Goal: Information Seeking & Learning: Learn about a topic

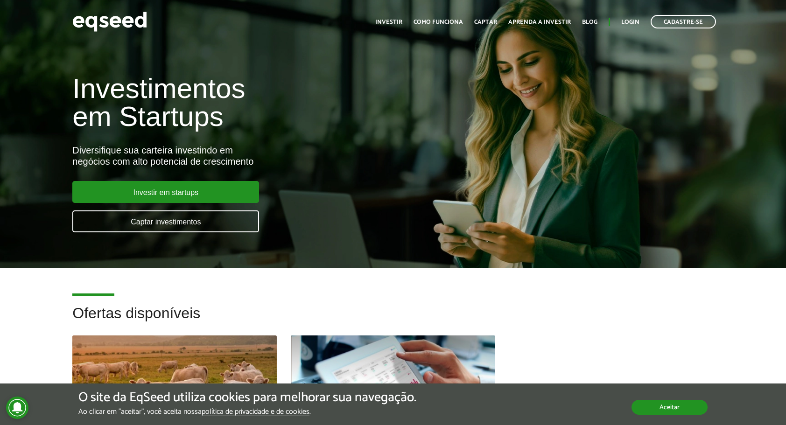
click at [666, 406] on button "Aceitar" at bounding box center [669, 407] width 76 height 15
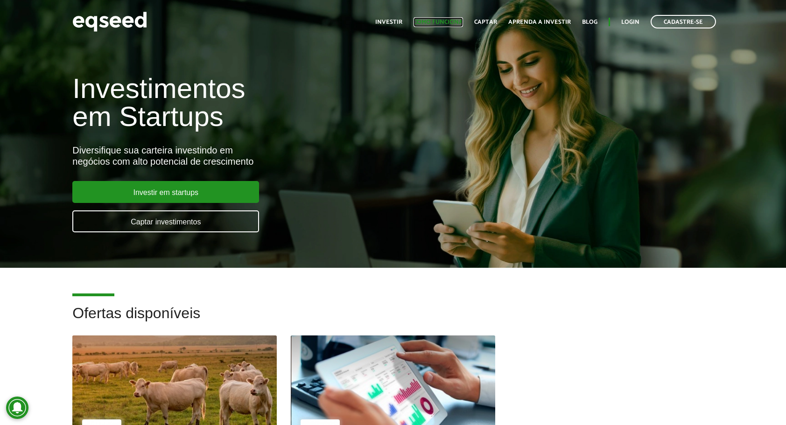
click at [434, 22] on link "Como funciona" at bounding box center [437, 22] width 49 height 6
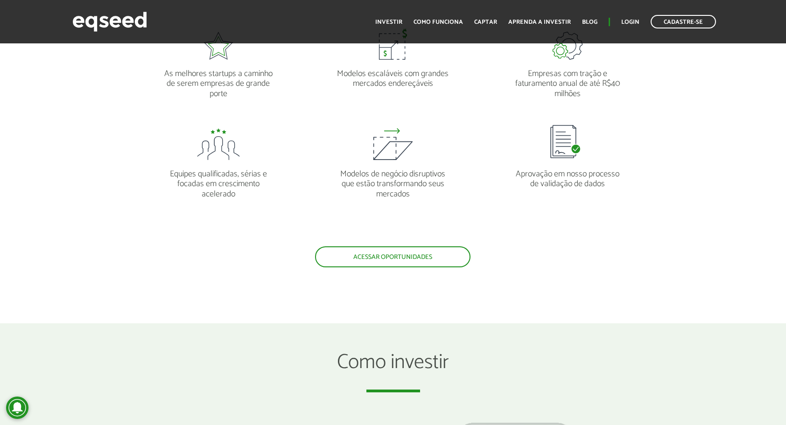
scroll to position [933, 0]
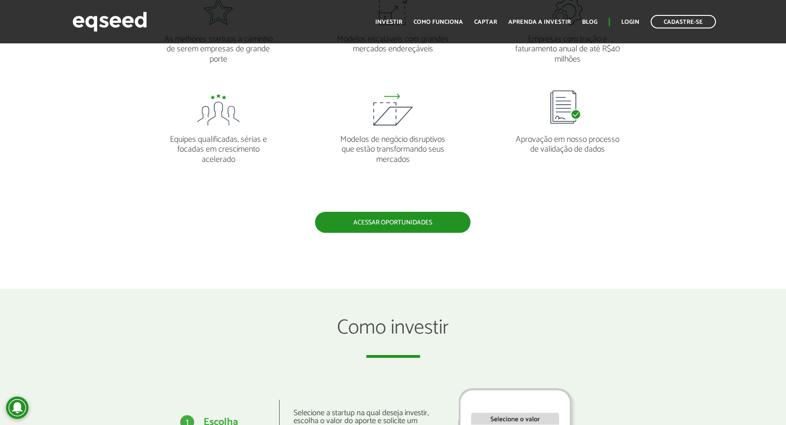
click at [366, 217] on link "Acessar oportunidades" at bounding box center [392, 222] width 155 height 21
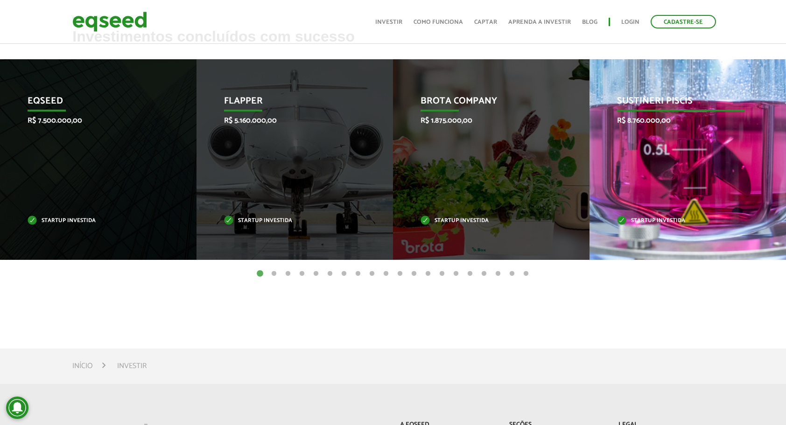
scroll to position [311, 0]
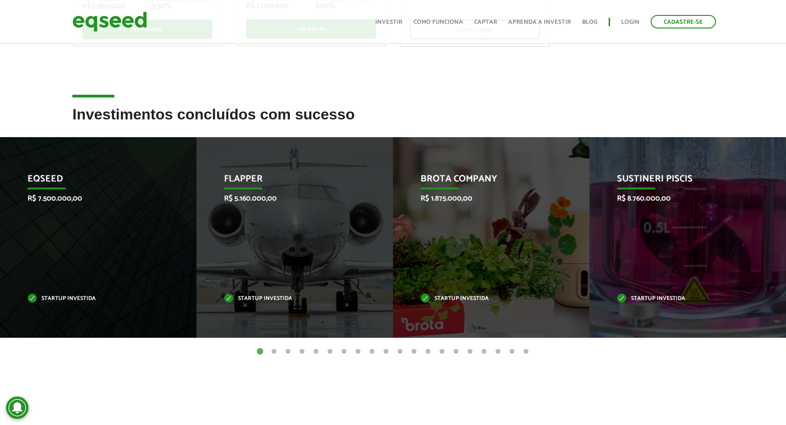
click at [274, 350] on button "2" at bounding box center [273, 351] width 9 height 9
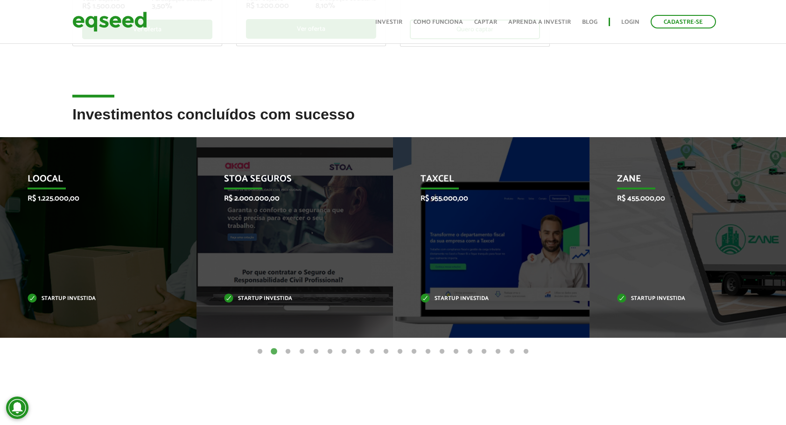
click at [289, 349] on button "3" at bounding box center [287, 351] width 9 height 9
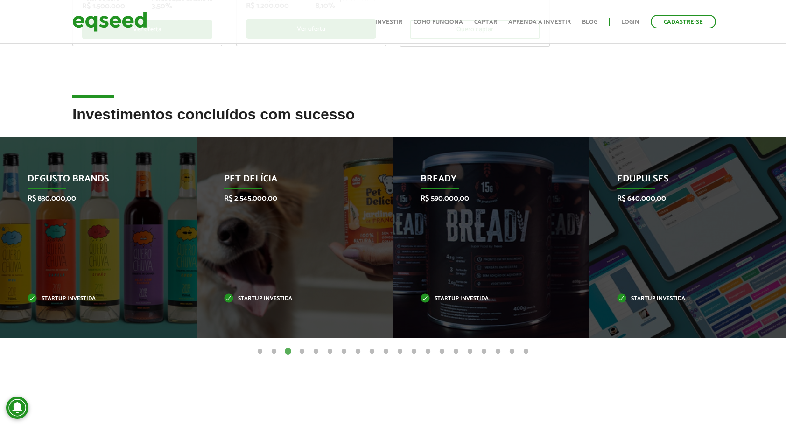
click at [304, 350] on button "4" at bounding box center [301, 351] width 9 height 9
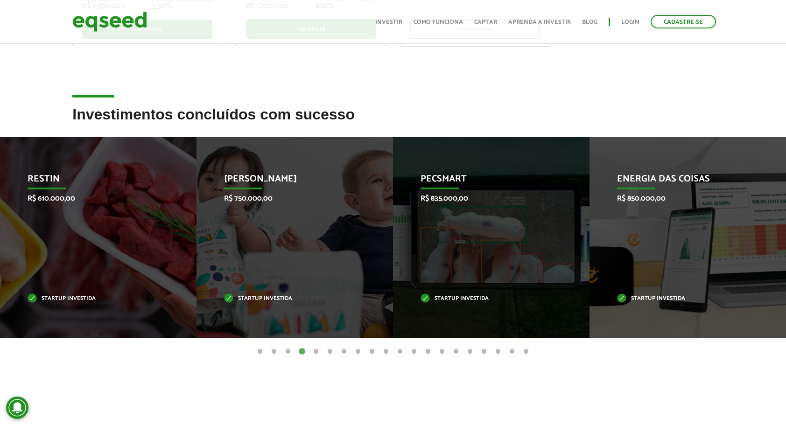
click at [317, 351] on button "5" at bounding box center [315, 351] width 9 height 9
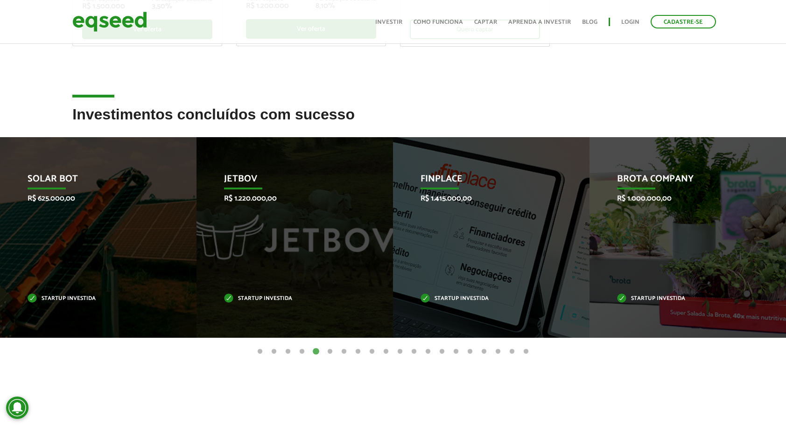
click at [330, 349] on button "6" at bounding box center [329, 351] width 9 height 9
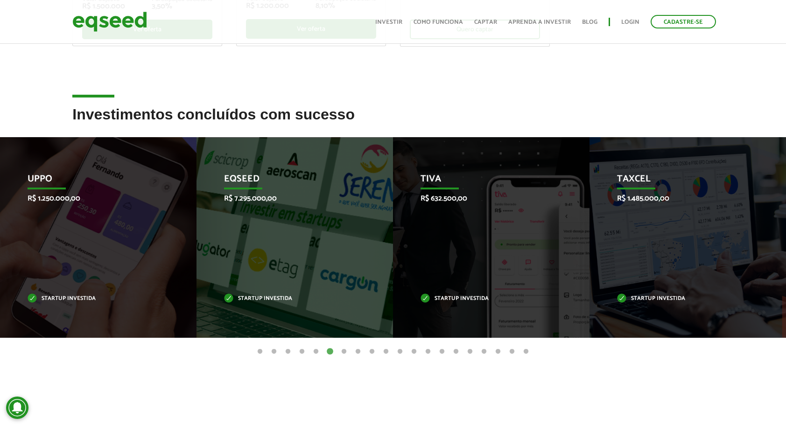
click at [343, 350] on button "7" at bounding box center [343, 351] width 9 height 9
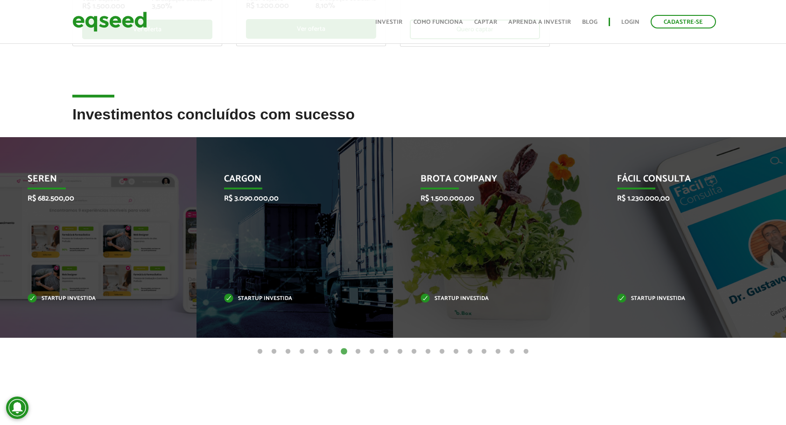
click at [357, 350] on button "8" at bounding box center [357, 351] width 9 height 9
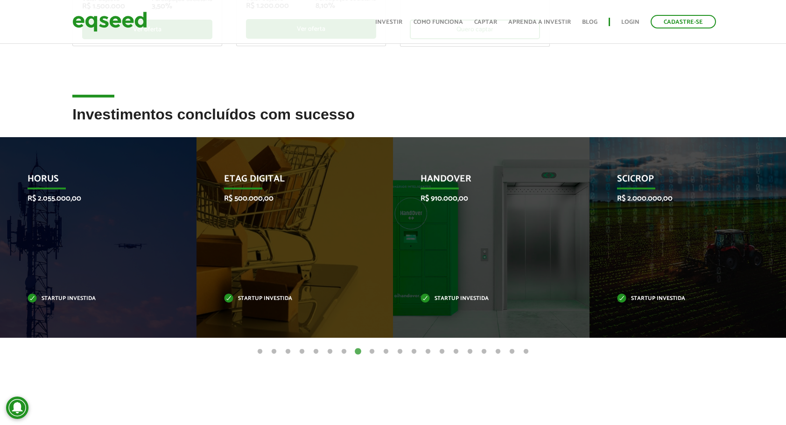
click at [371, 351] on button "9" at bounding box center [371, 351] width 9 height 9
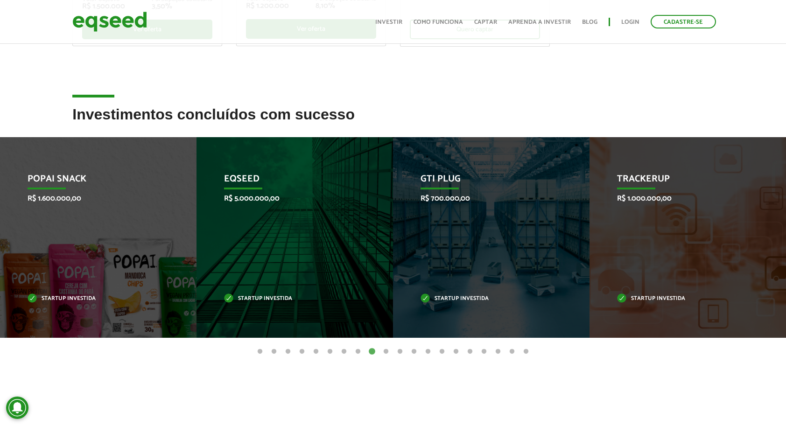
click at [386, 352] on button "10" at bounding box center [385, 351] width 9 height 9
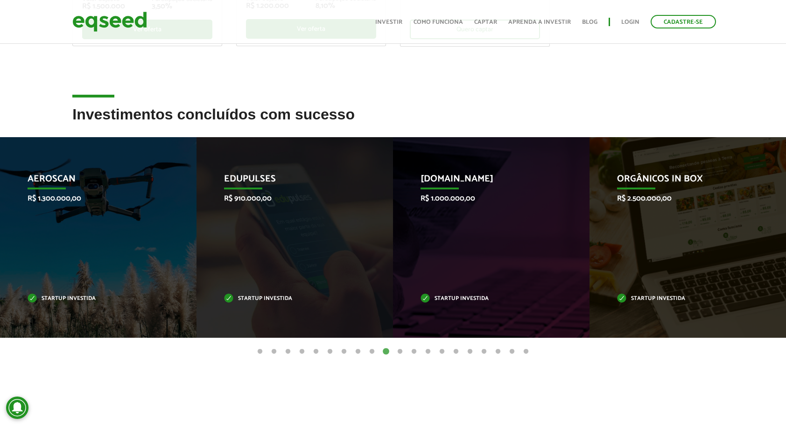
click at [399, 350] on button "11" at bounding box center [399, 351] width 9 height 9
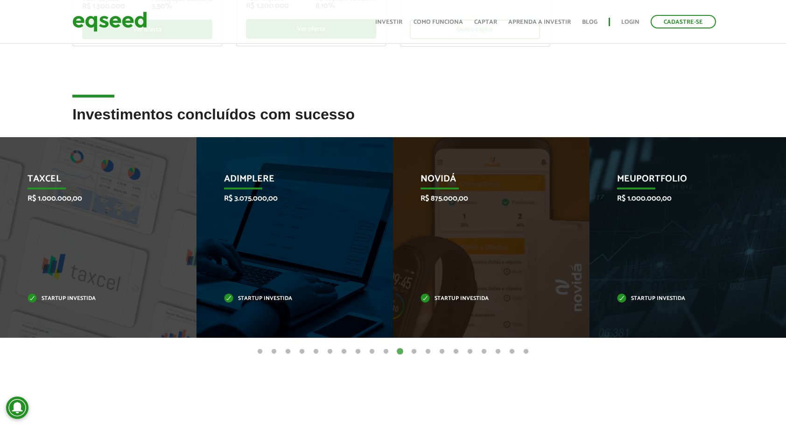
click at [411, 350] on button "12" at bounding box center [413, 351] width 9 height 9
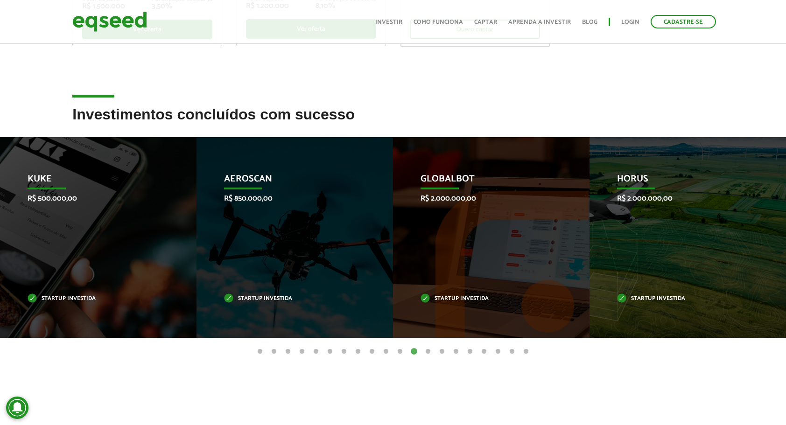
click at [426, 350] on button "13" at bounding box center [427, 351] width 9 height 9
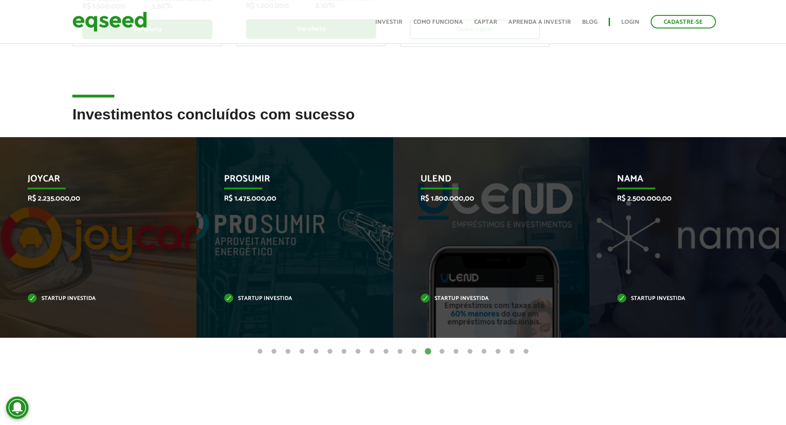
click at [442, 351] on button "14" at bounding box center [441, 351] width 9 height 9
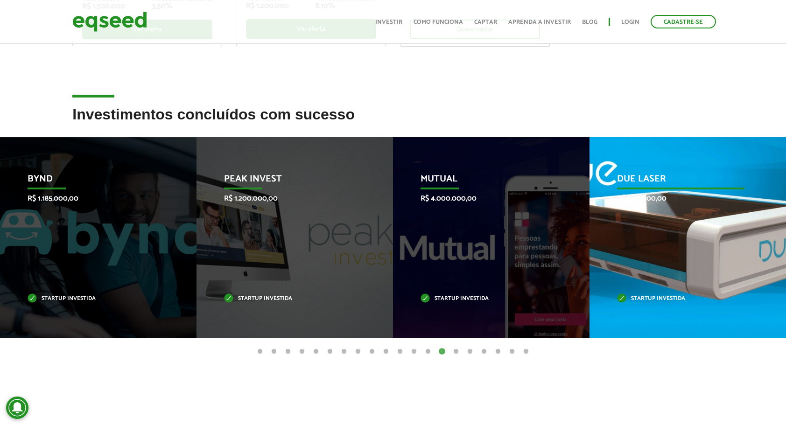
click at [662, 223] on div "Due Laser R$ 500.000,00 Startup investida" at bounding box center [680, 237] width 182 height 201
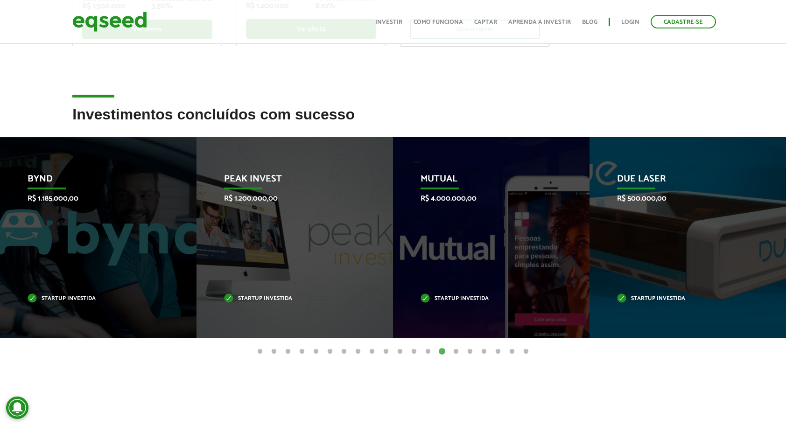
click at [455, 349] on button "15" at bounding box center [455, 351] width 9 height 9
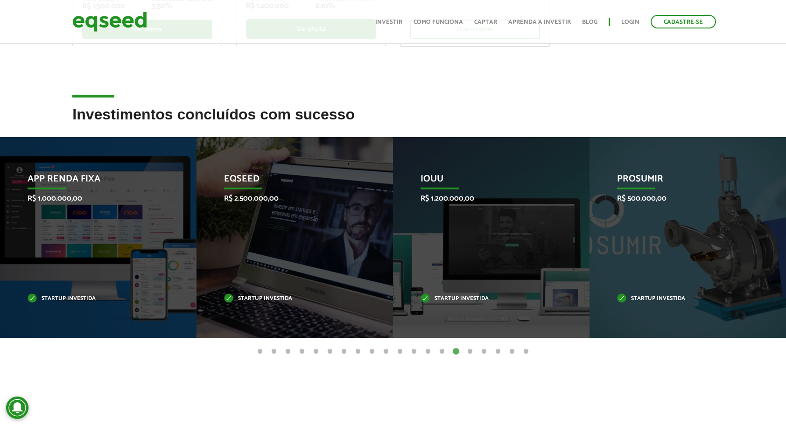
click at [469, 352] on button "16" at bounding box center [469, 351] width 9 height 9
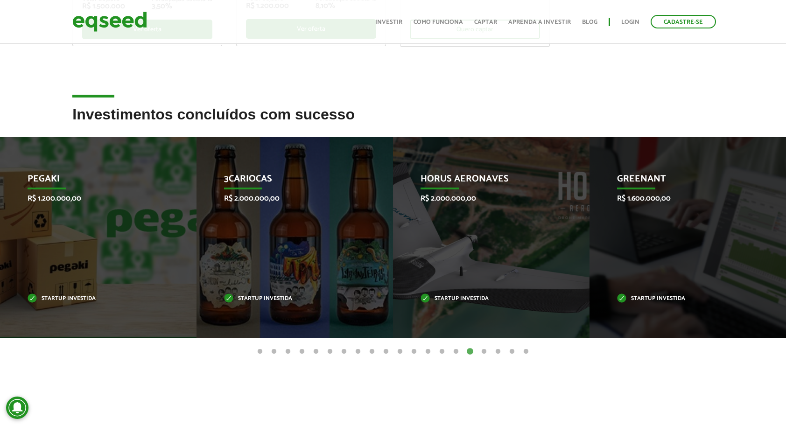
click at [484, 350] on button "17" at bounding box center [483, 351] width 9 height 9
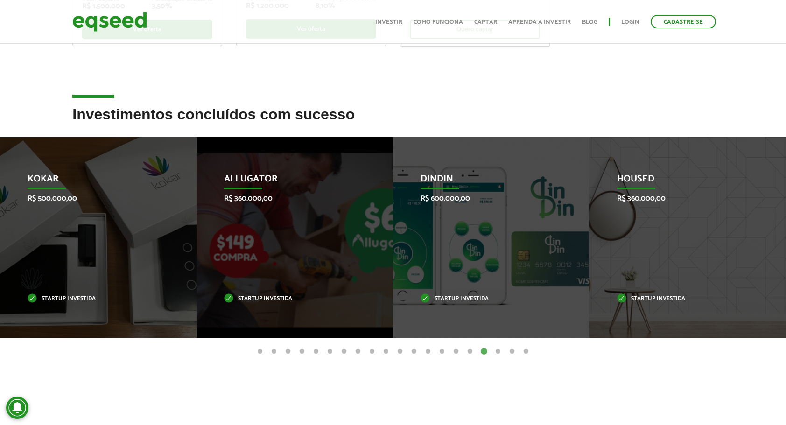
click at [497, 350] on button "18" at bounding box center [497, 351] width 9 height 9
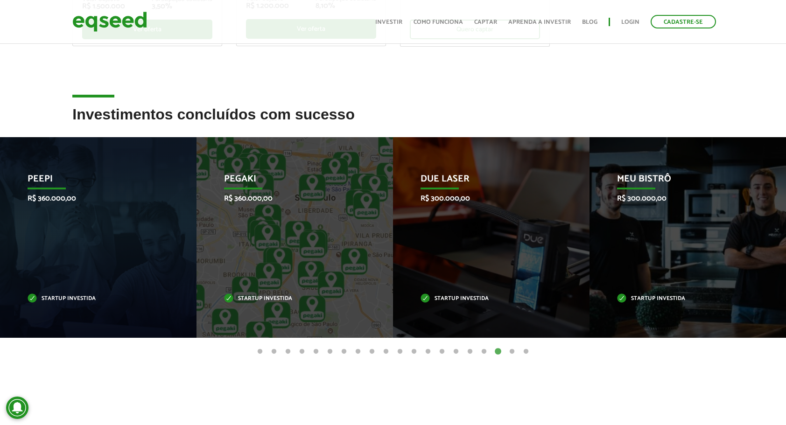
click at [512, 350] on button "19" at bounding box center [511, 351] width 9 height 9
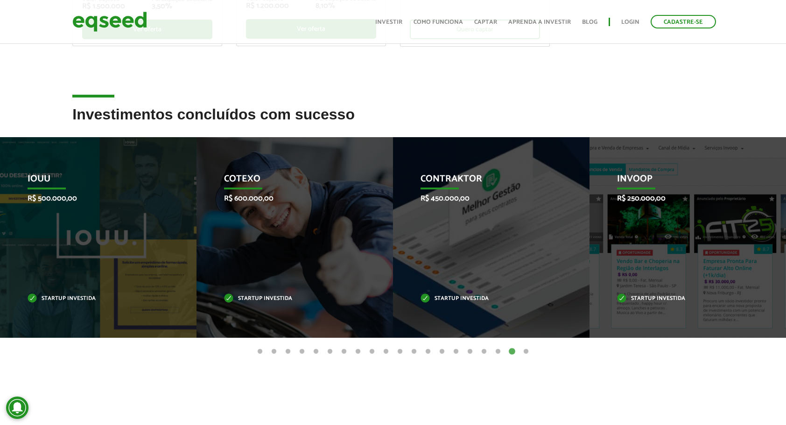
click at [526, 349] on button "20" at bounding box center [525, 351] width 9 height 9
